Goal: Complete application form: Complete application form

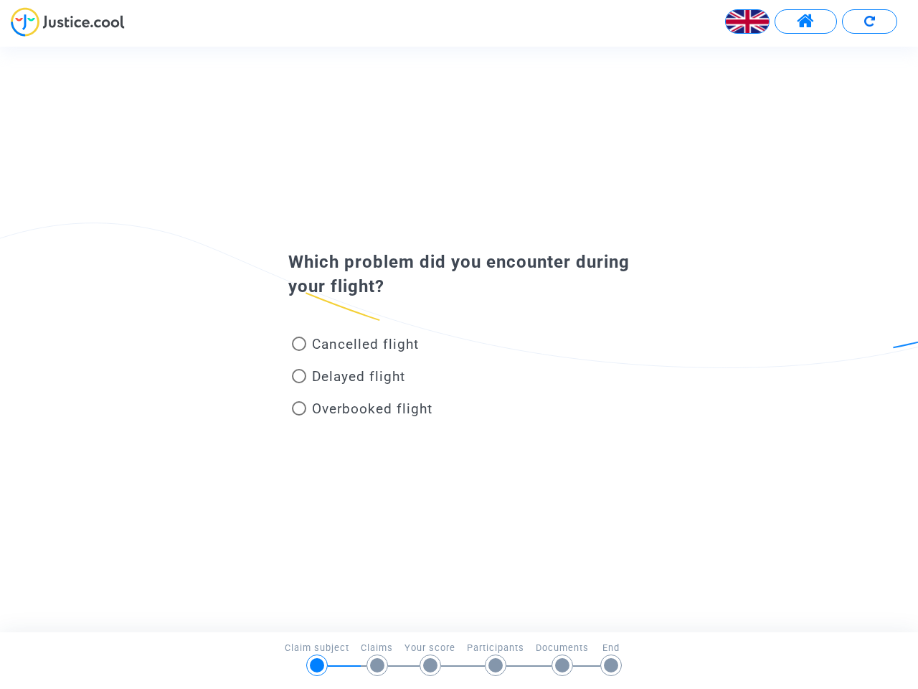
click at [748, 22] on img at bounding box center [747, 21] width 43 height 43
click at [806, 22] on span at bounding box center [806, 21] width 18 height 19
click at [870, 22] on div at bounding box center [459, 26] width 918 height 39
click at [459, 339] on div "Cancelled flight" at bounding box center [436, 347] width 316 height 32
click at [355, 347] on span "Cancelled flight" at bounding box center [365, 344] width 107 height 17
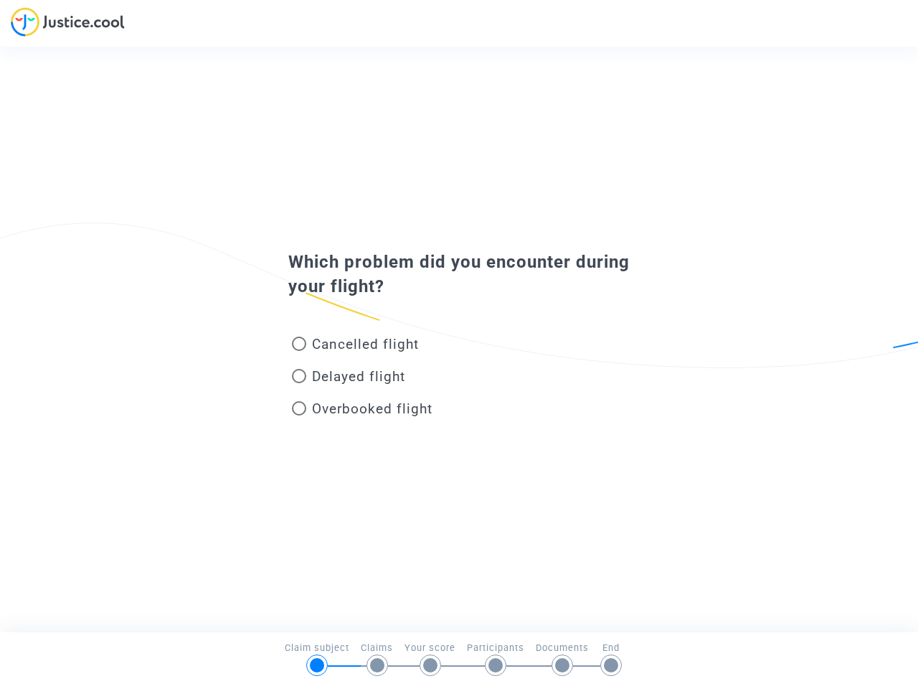
click at [299, 351] on input "Cancelled flight" at bounding box center [298, 351] width 1 height 1
radio input "true"
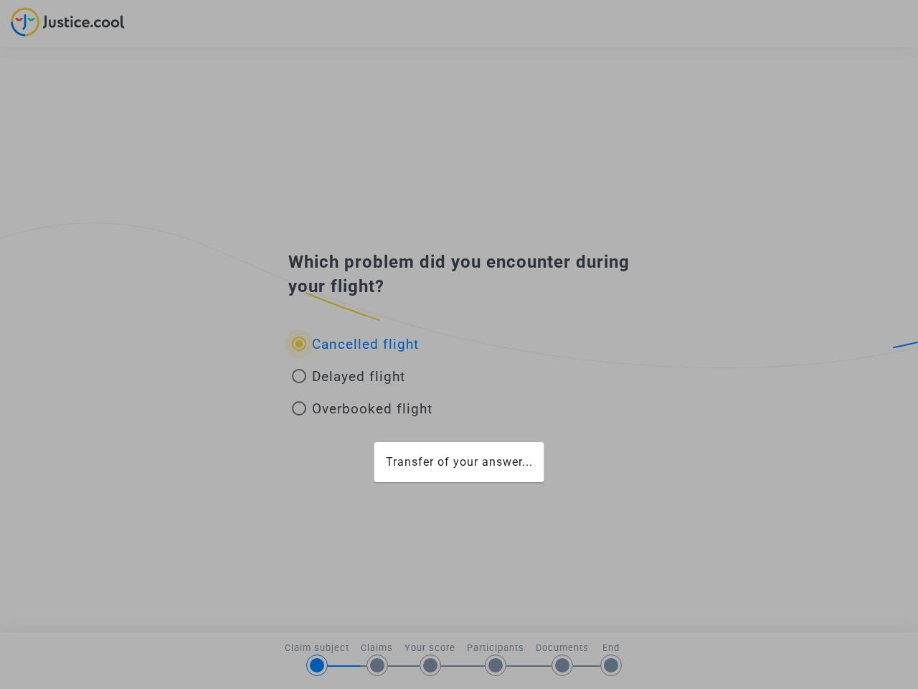
click at [355, 344] on div "Transfer of your answer..." at bounding box center [459, 344] width 918 height 689
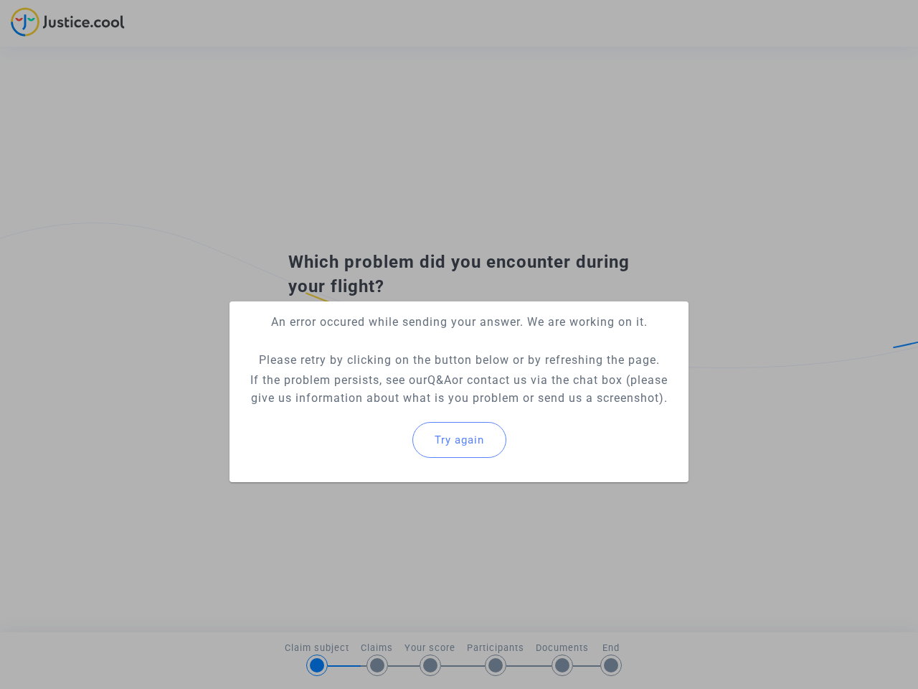
click at [349, 379] on p "If the problem persists, see our Q&A or contact us via the chat box (please giv…" at bounding box center [459, 389] width 436 height 36
click at [349, 376] on p "If the problem persists, see our Q&A or contact us via the chat box (please giv…" at bounding box center [459, 389] width 436 height 36
click at [362, 411] on div "Try again" at bounding box center [459, 440] width 436 height 62
click at [362, 408] on mat-card "An error occured while sending your answer. We are working on it. Please retry …" at bounding box center [459, 391] width 459 height 181
